Goal: Task Accomplishment & Management: Use online tool/utility

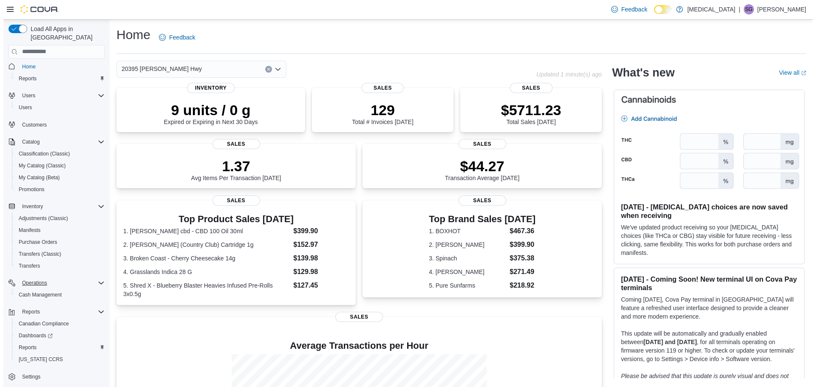
scroll to position [4, 0]
click at [25, 344] on span "Reports" at bounding box center [24, 347] width 18 height 7
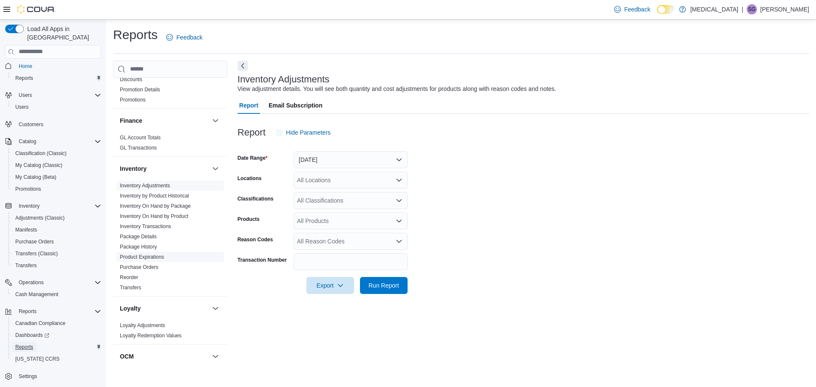
scroll to position [212, 0]
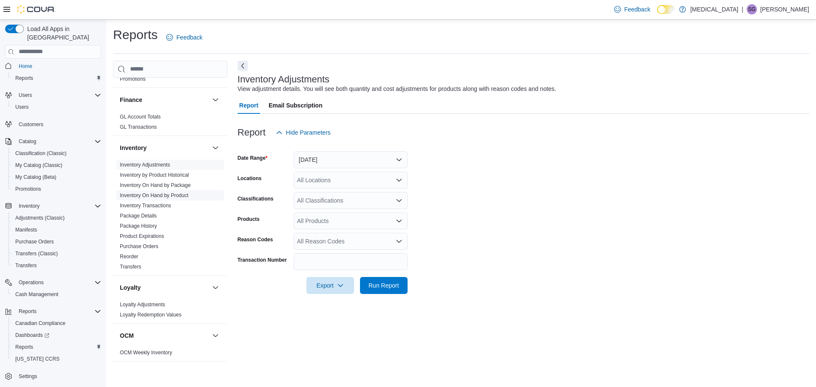
click at [168, 194] on link "Inventory On Hand by Product" at bounding box center [154, 195] width 68 height 6
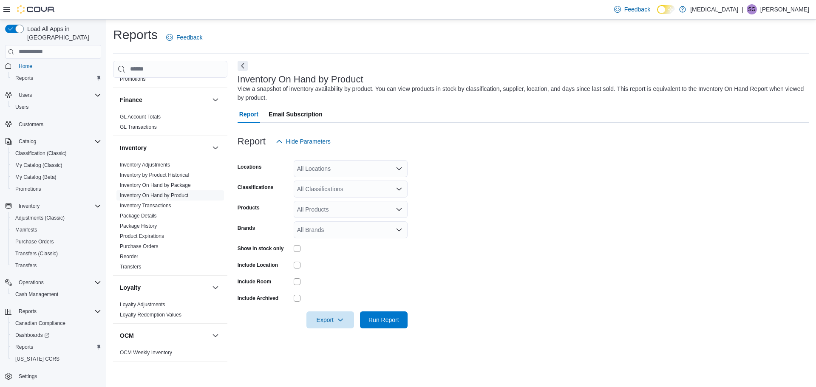
click at [312, 176] on div "All Locations" at bounding box center [351, 168] width 114 height 17
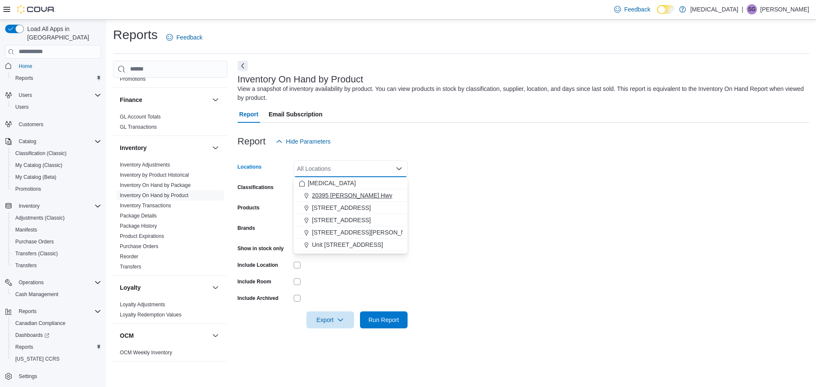
click at [321, 193] on span "20395 Lougheed Hwy" at bounding box center [352, 195] width 80 height 8
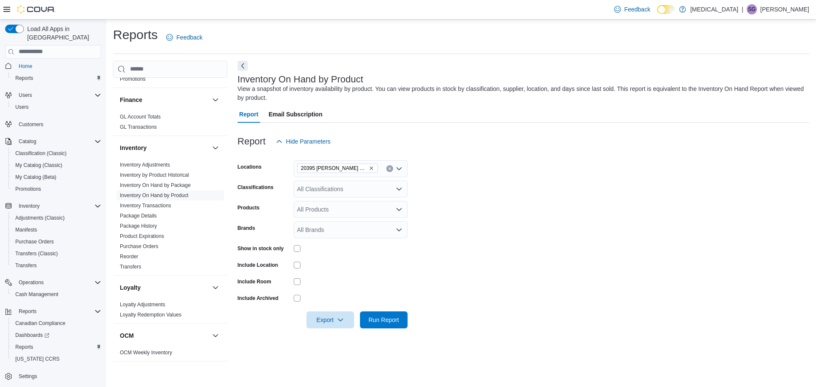
click at [499, 194] on form "Locations 20395 Lougheed Hwy Classifications All Classifications Products All P…" at bounding box center [524, 239] width 572 height 178
click at [298, 271] on div at bounding box center [351, 264] width 114 height 13
click at [324, 323] on span "Export" at bounding box center [329, 319] width 37 height 17
click at [334, 270] on span "Export to Excel" at bounding box center [331, 269] width 38 height 7
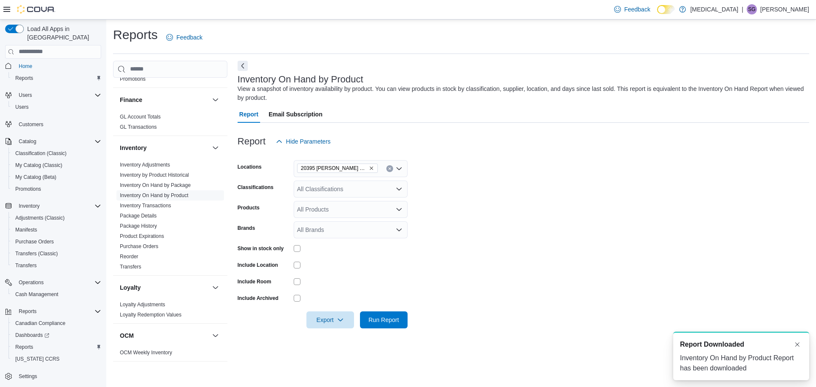
click at [328, 270] on div at bounding box center [351, 264] width 114 height 13
